Goal: Transaction & Acquisition: Subscribe to service/newsletter

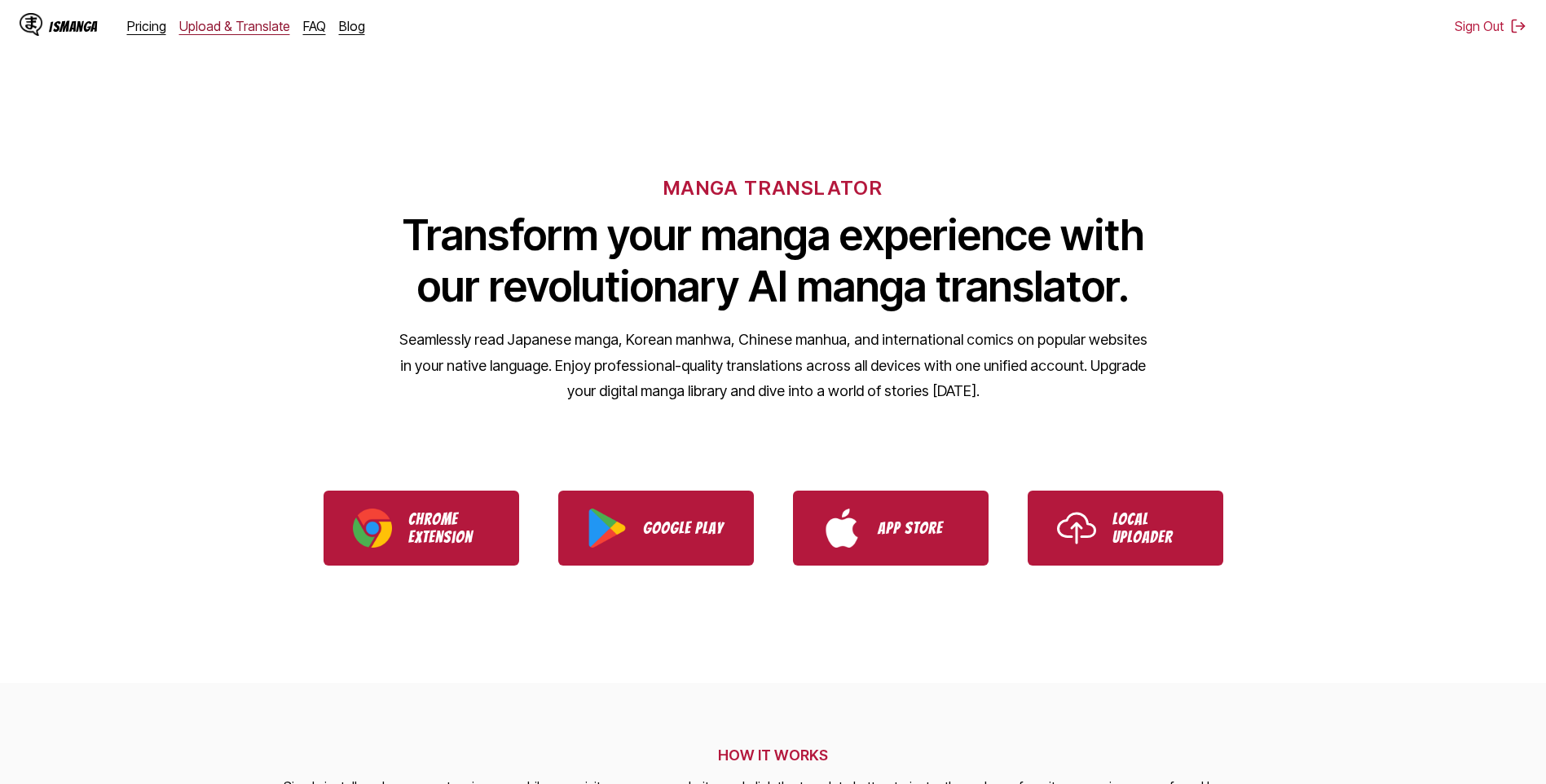
click at [205, 24] on link "Upload & Translate" at bounding box center [234, 25] width 111 height 17
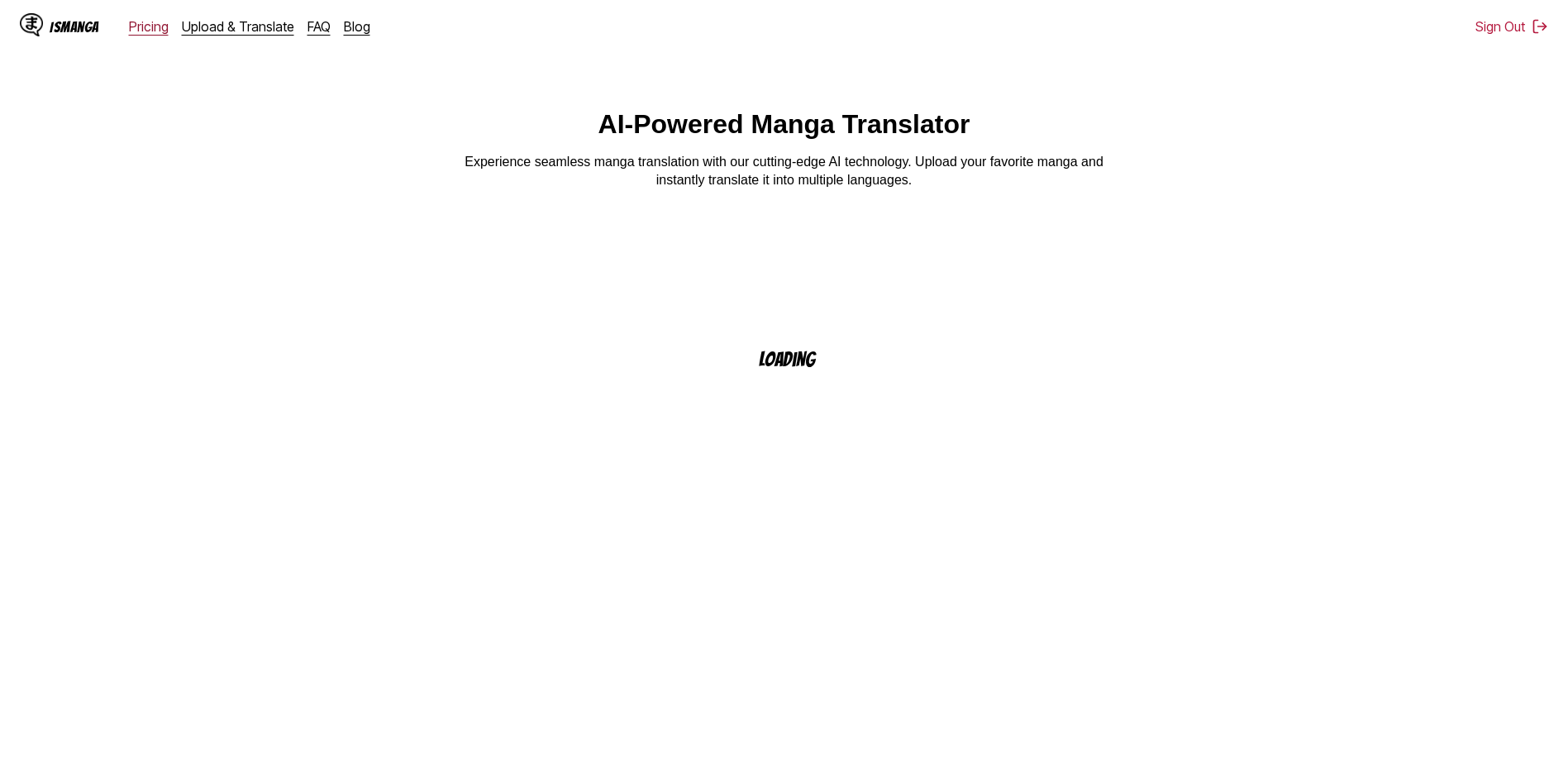
click at [150, 28] on link "Pricing" at bounding box center [149, 26] width 40 height 17
